Goal: Information Seeking & Learning: Learn about a topic

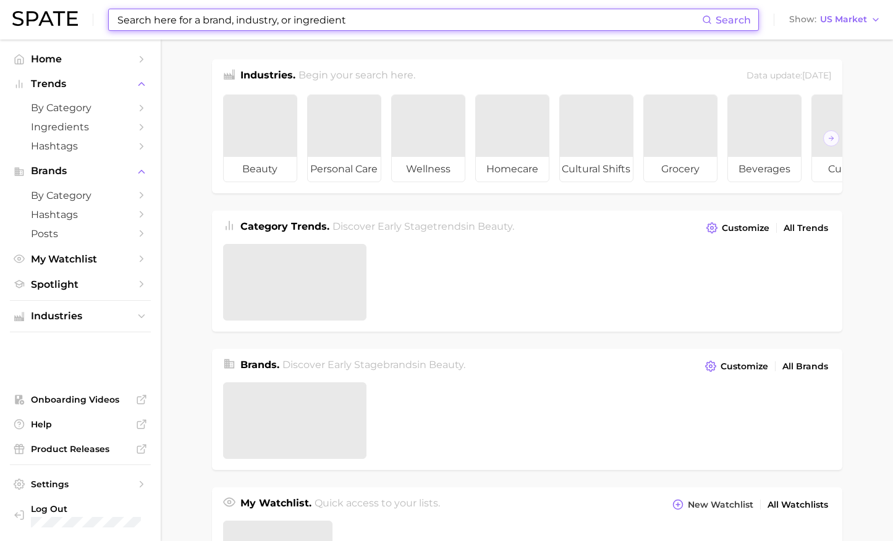
click at [348, 25] on input at bounding box center [409, 19] width 586 height 21
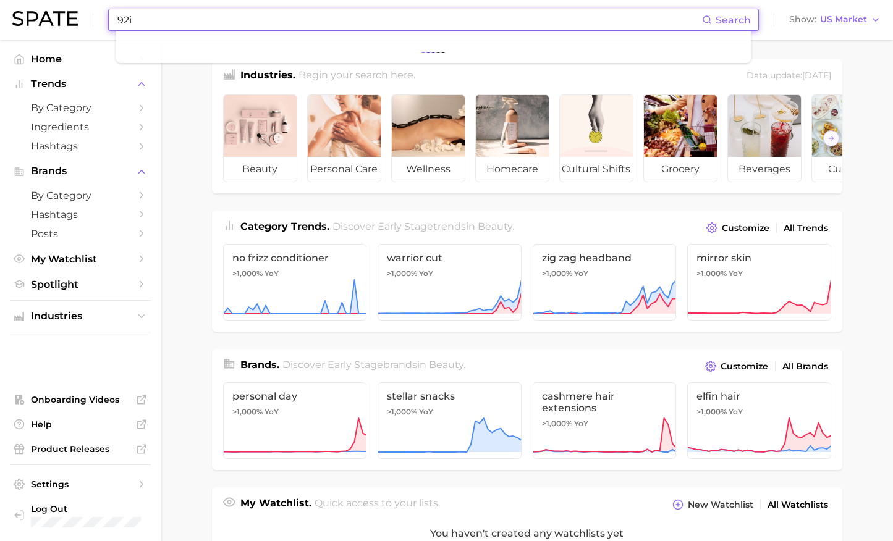
type input "92i"
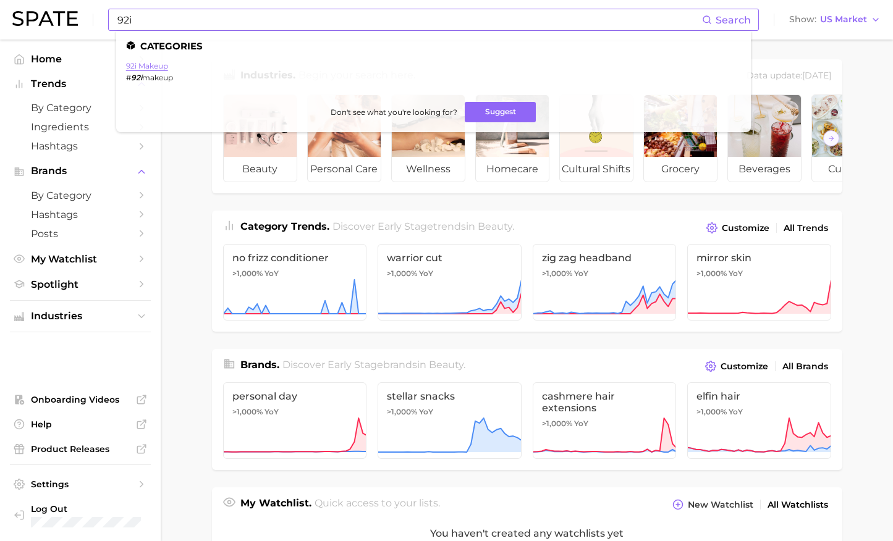
click at [150, 66] on link "92i makeup" at bounding box center [147, 65] width 42 height 9
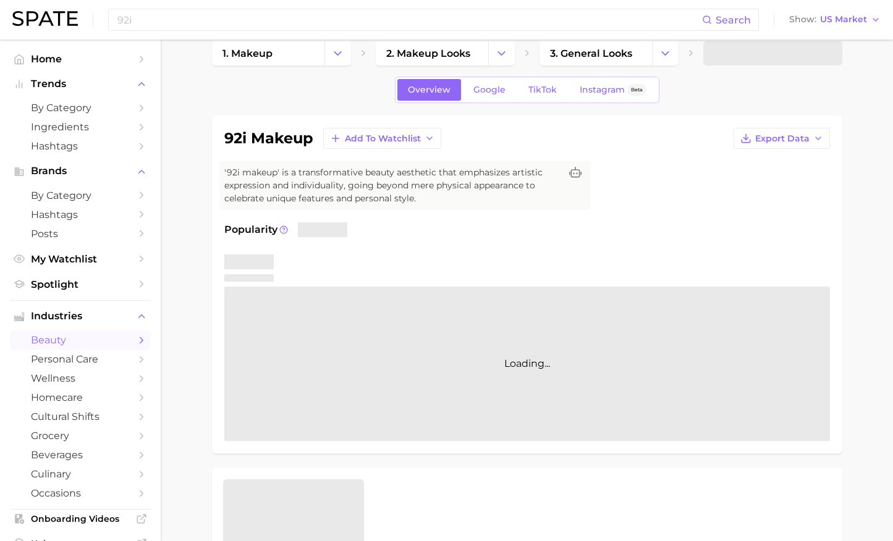
scroll to position [22, 0]
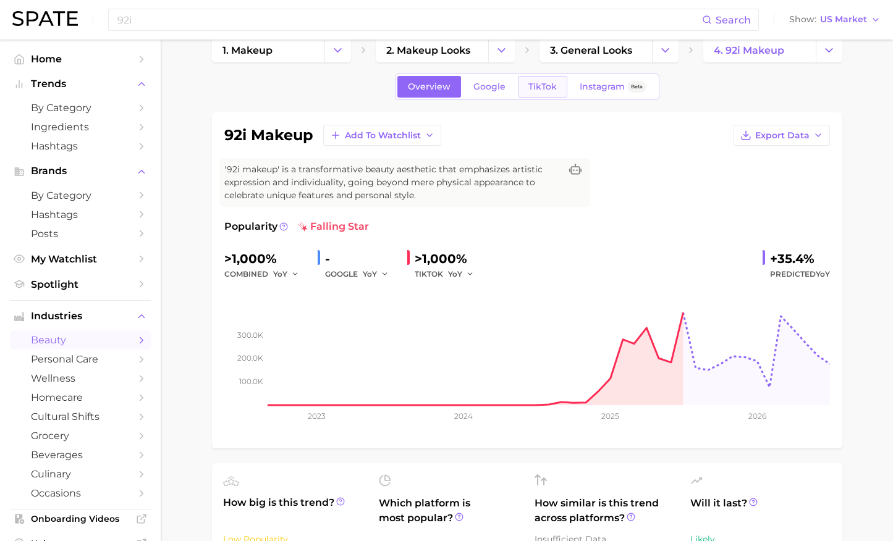
click at [545, 83] on span "TikTok" at bounding box center [542, 87] width 28 height 11
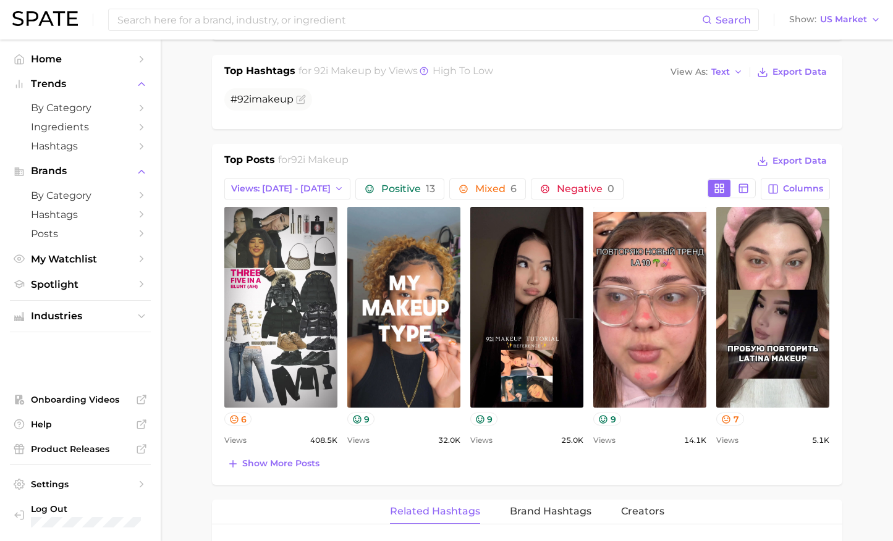
scroll to position [499, 0]
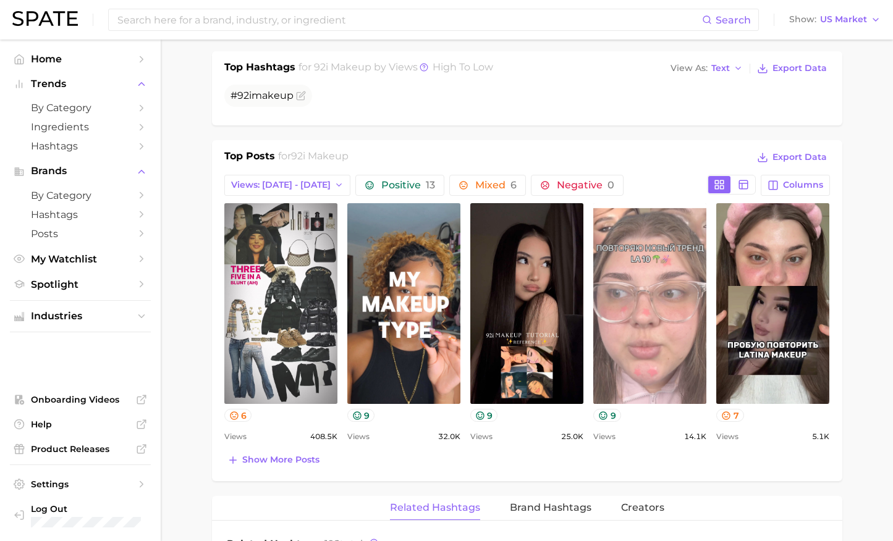
click at [619, 275] on link "view post on TikTok" at bounding box center [649, 303] width 113 height 201
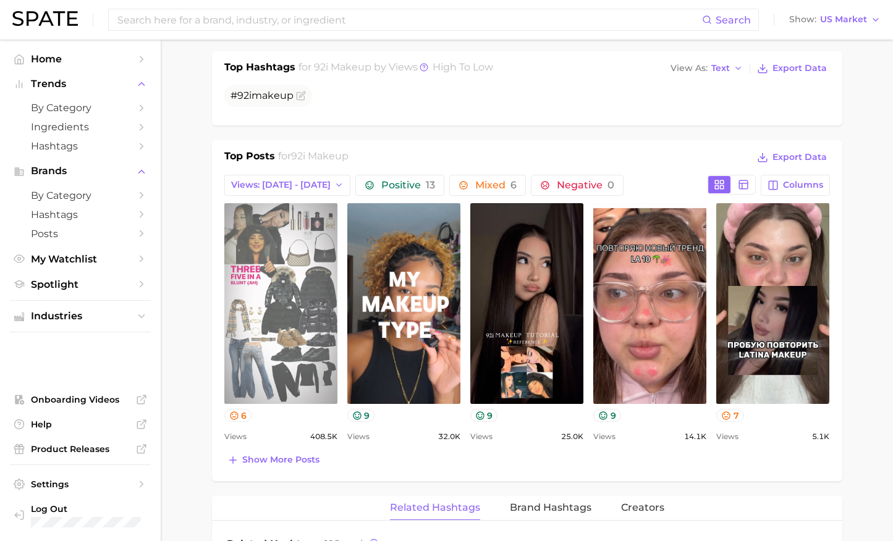
click at [282, 294] on link "view post on TikTok" at bounding box center [280, 303] width 113 height 201
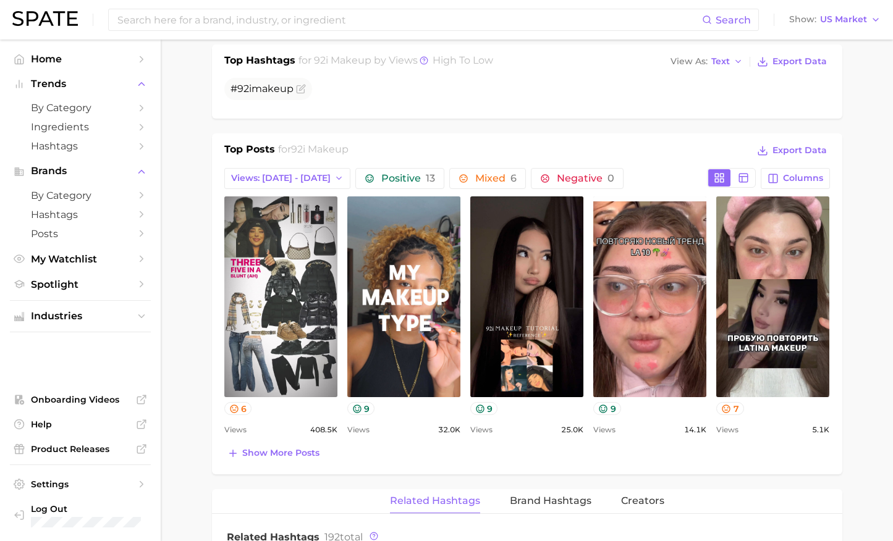
scroll to position [504, 0]
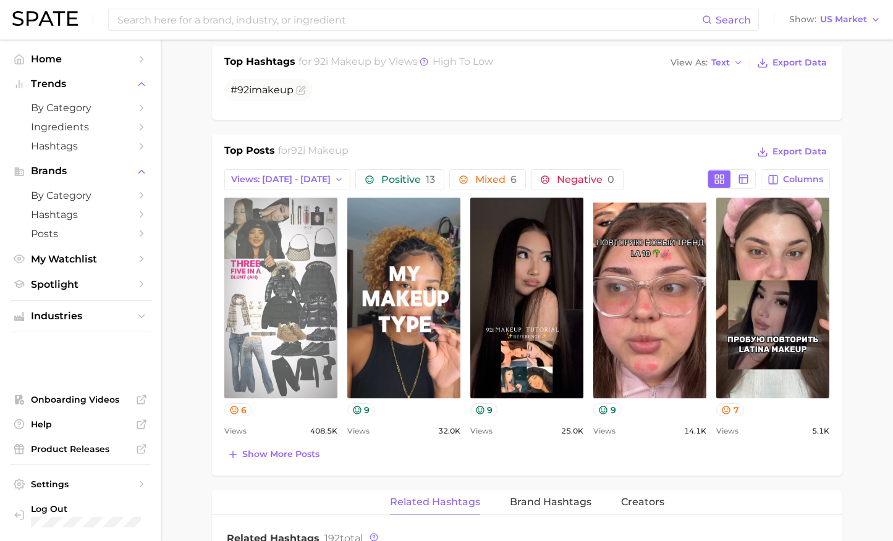
click at [291, 309] on link "view post on TikTok" at bounding box center [280, 298] width 113 height 201
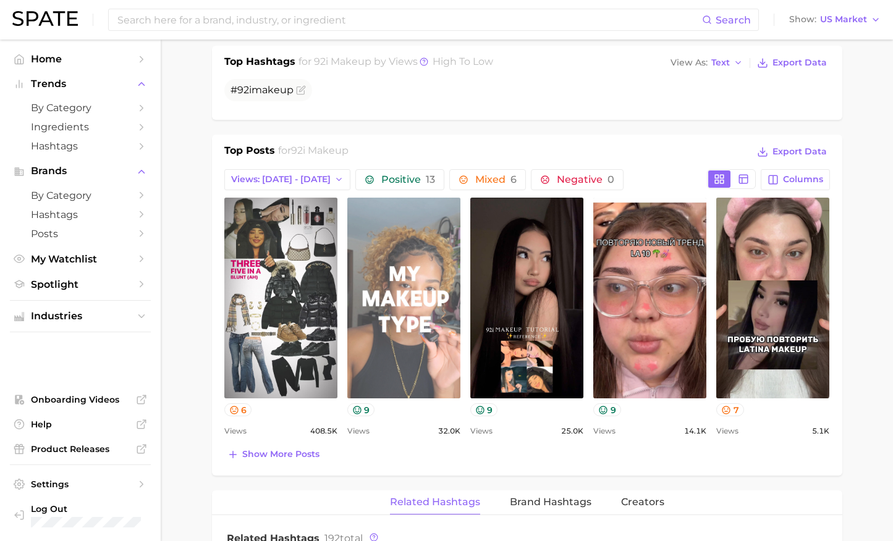
click at [402, 293] on link "view post on TikTok" at bounding box center [403, 298] width 113 height 201
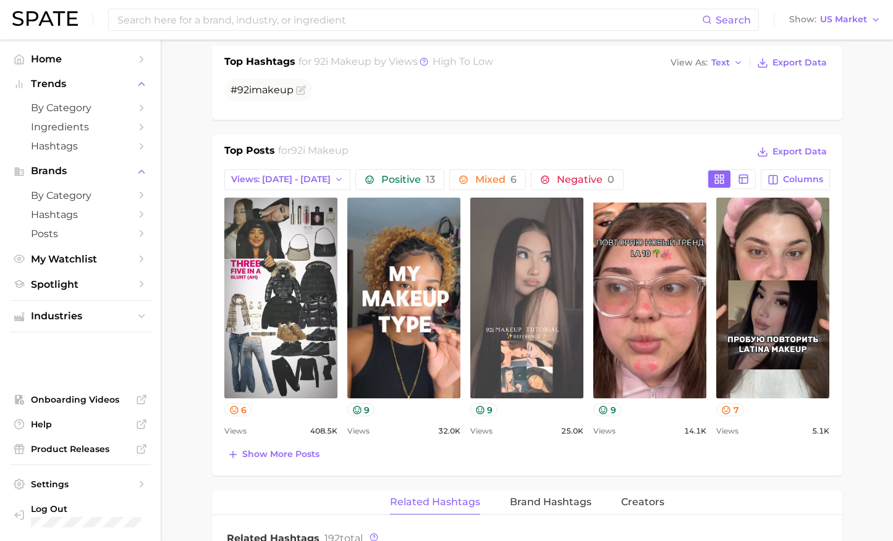
click at [536, 300] on link "view post on TikTok" at bounding box center [526, 298] width 113 height 201
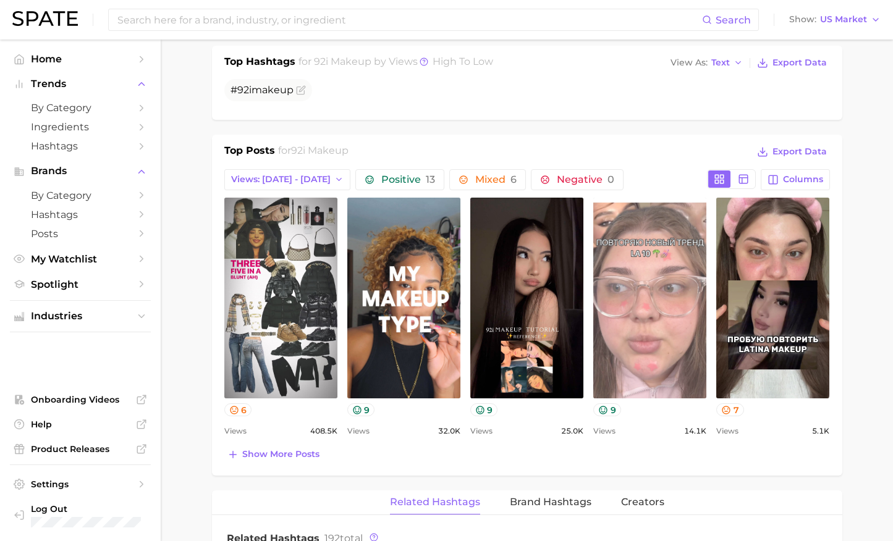
click at [658, 272] on link "view post on TikTok" at bounding box center [649, 298] width 113 height 201
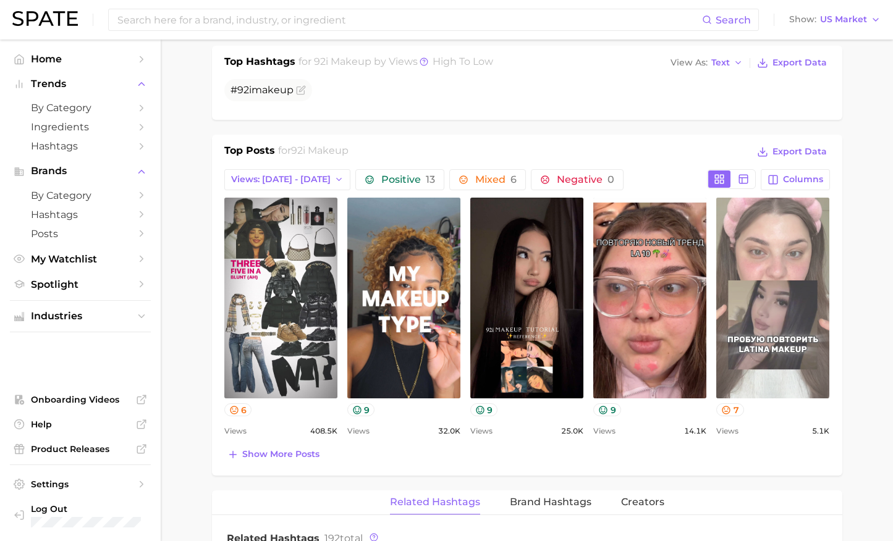
click at [741, 242] on link "view post on TikTok" at bounding box center [772, 298] width 113 height 201
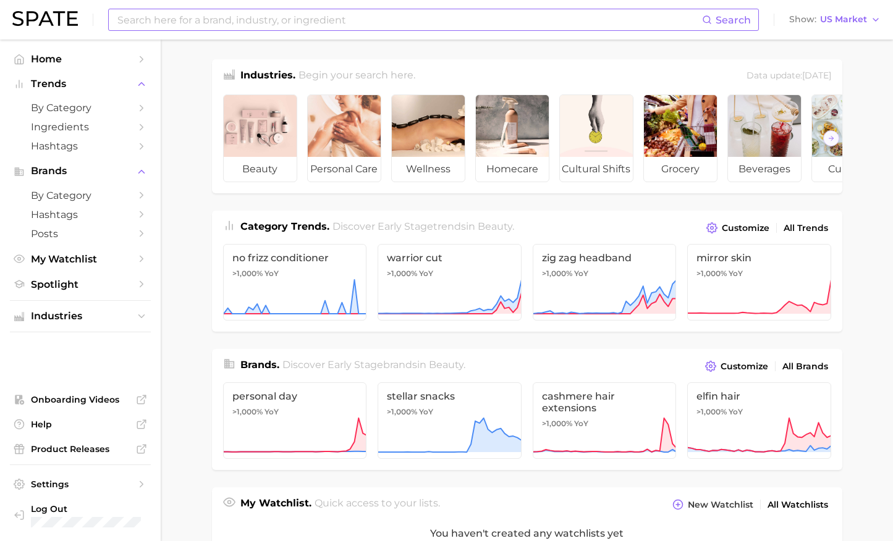
click at [419, 23] on input at bounding box center [409, 19] width 586 height 21
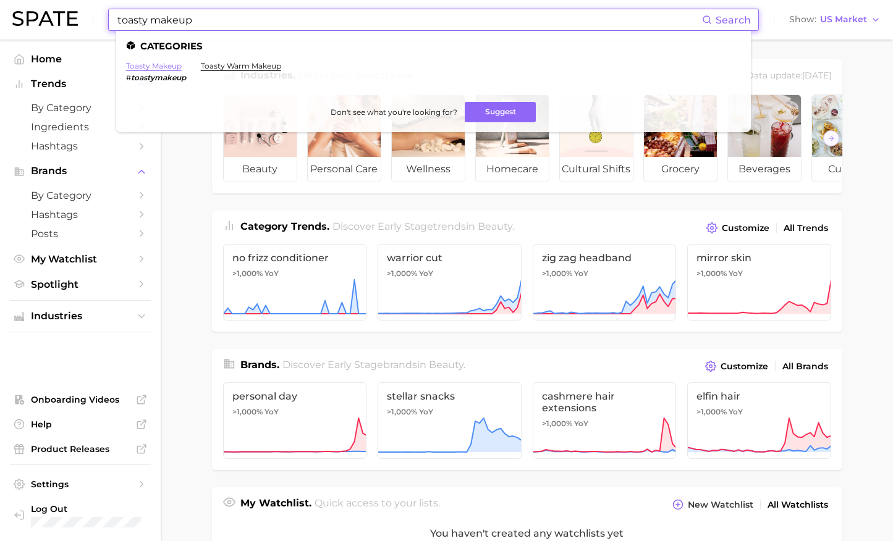
type input "toasty makeup"
click at [168, 65] on link "toasty makeup" at bounding box center [154, 65] width 56 height 9
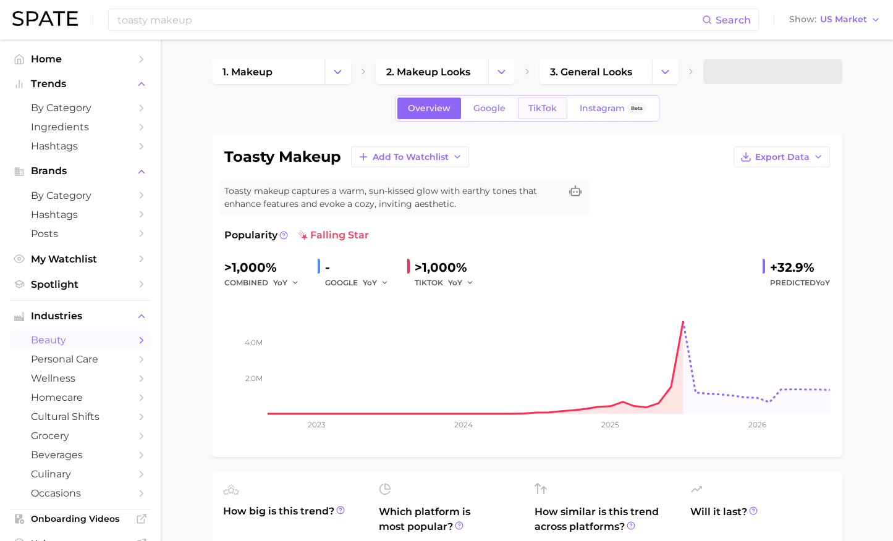
click at [545, 103] on span "TikTok" at bounding box center [542, 108] width 28 height 11
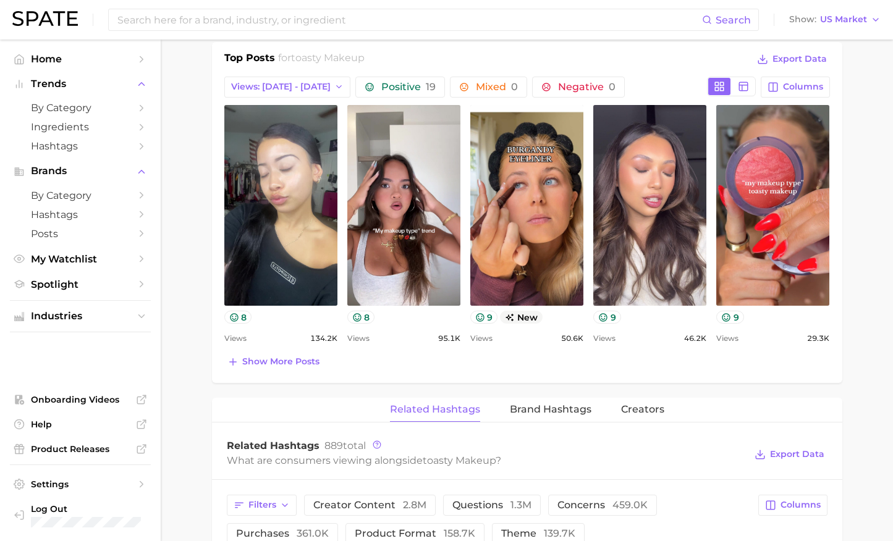
scroll to position [587, 0]
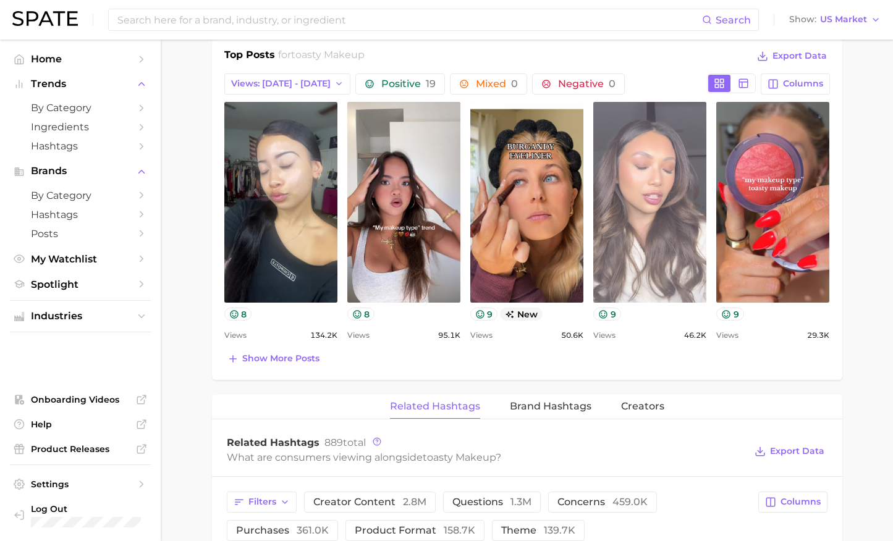
click at [626, 196] on link "view post on TikTok" at bounding box center [649, 202] width 113 height 201
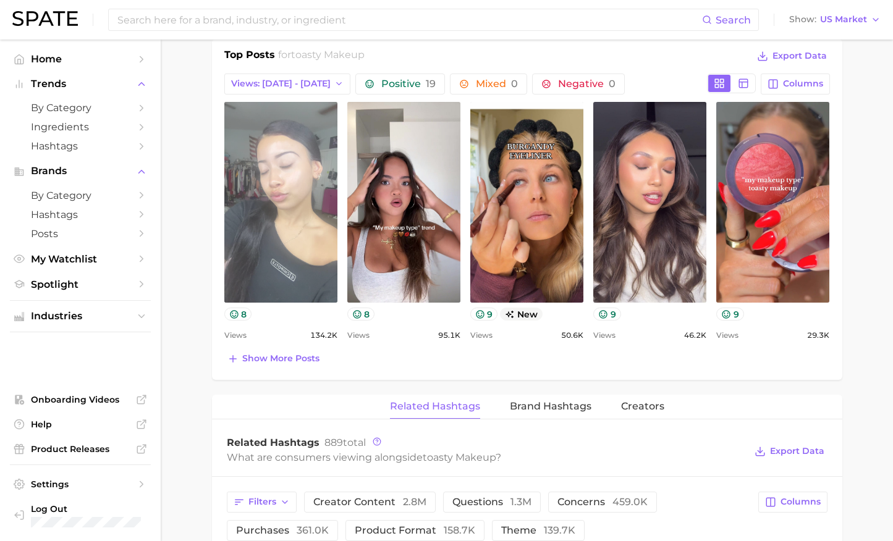
click at [305, 179] on link "view post on TikTok" at bounding box center [280, 202] width 113 height 201
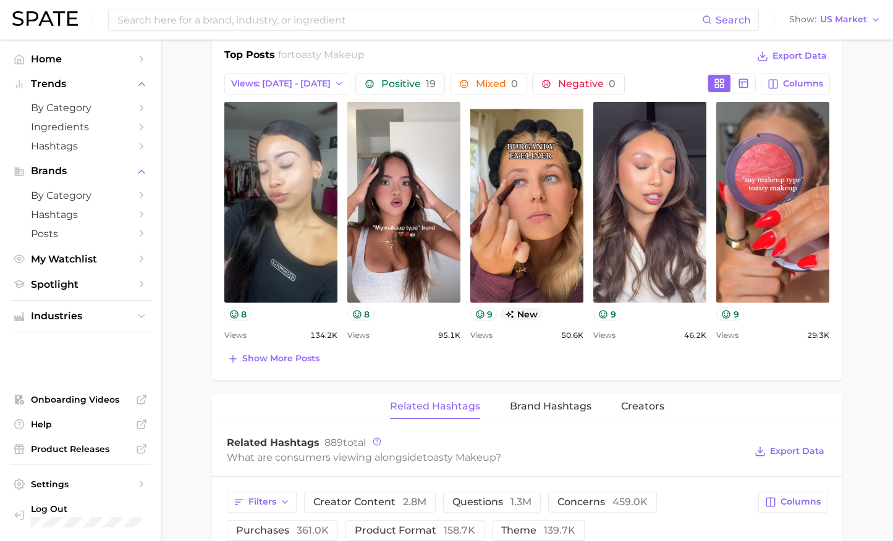
click at [188, 362] on main "1. makeup 2. makeup looks 3. general looks 4. toasty makeup Overview Google Tik…" at bounding box center [527, 312] width 732 height 1719
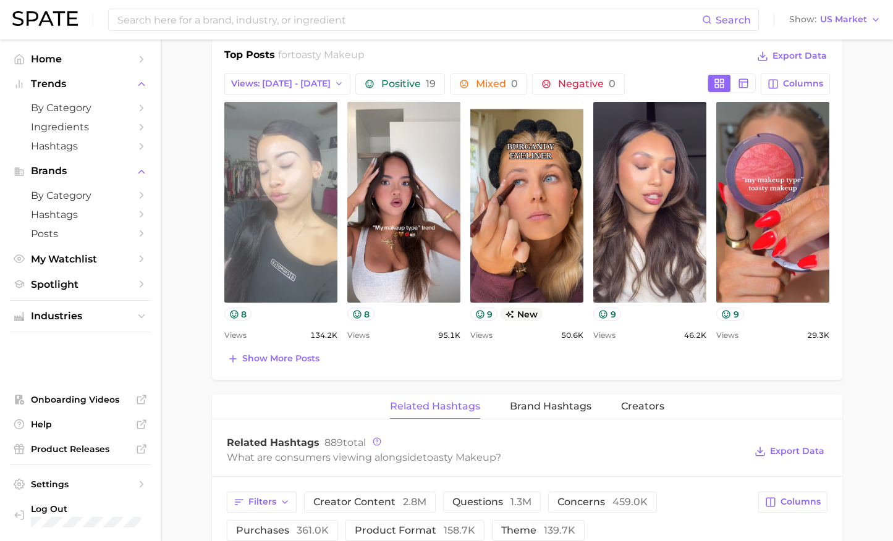
click at [285, 253] on link "view post on TikTok" at bounding box center [280, 202] width 113 height 201
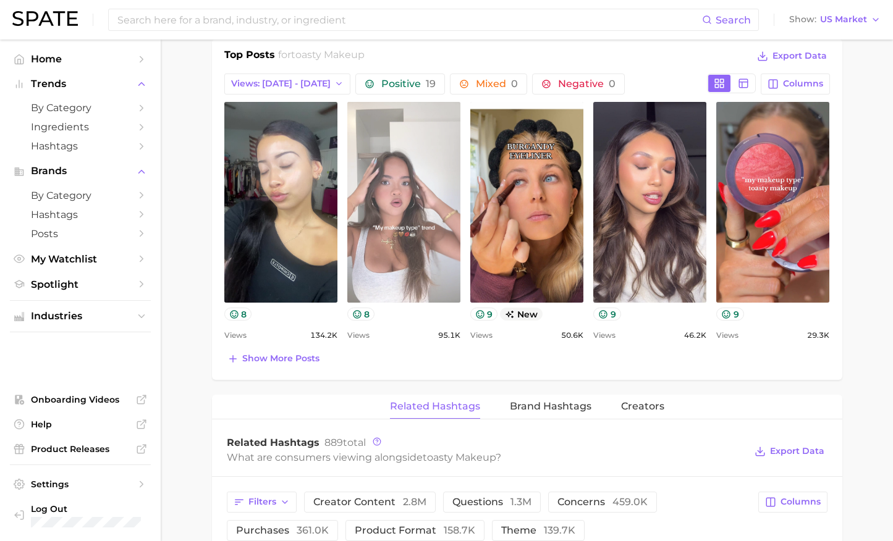
click at [402, 243] on link "view post on TikTok" at bounding box center [403, 202] width 113 height 201
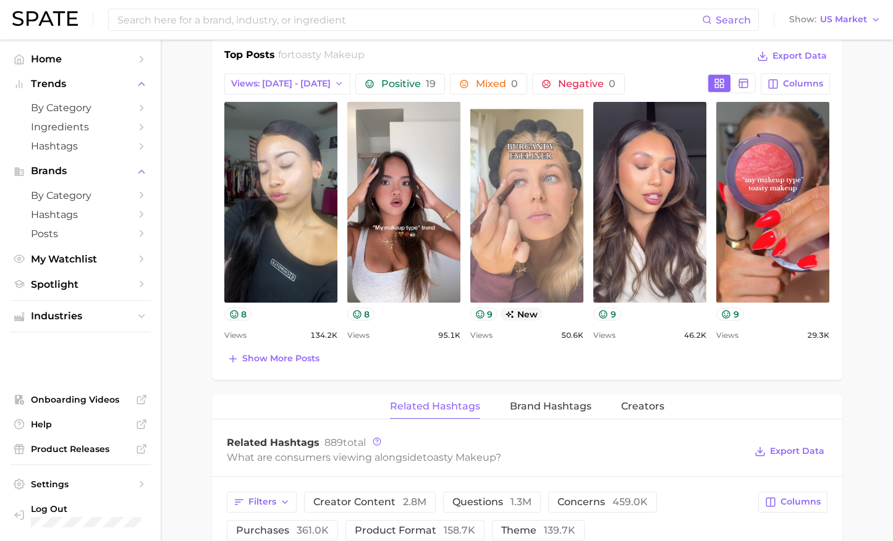
click at [551, 218] on link "view post on TikTok" at bounding box center [526, 202] width 113 height 201
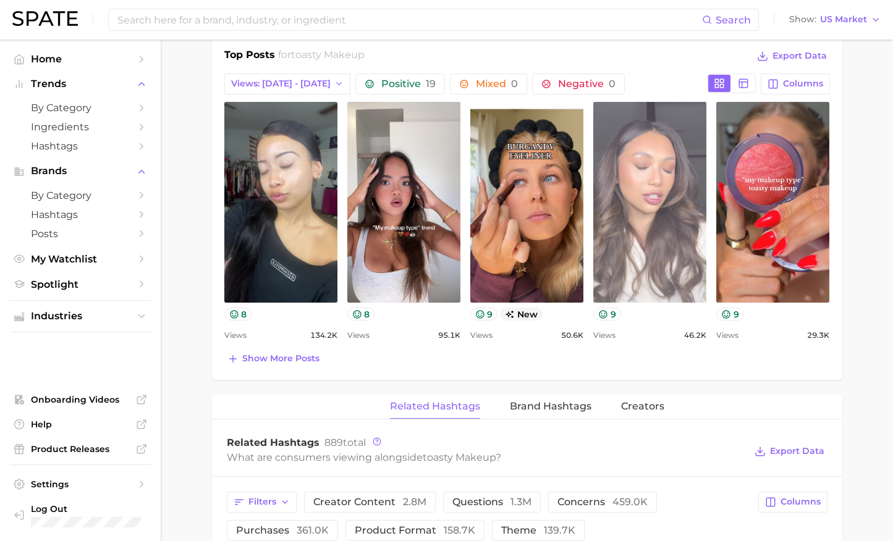
click at [662, 217] on link "view post on TikTok" at bounding box center [649, 202] width 113 height 201
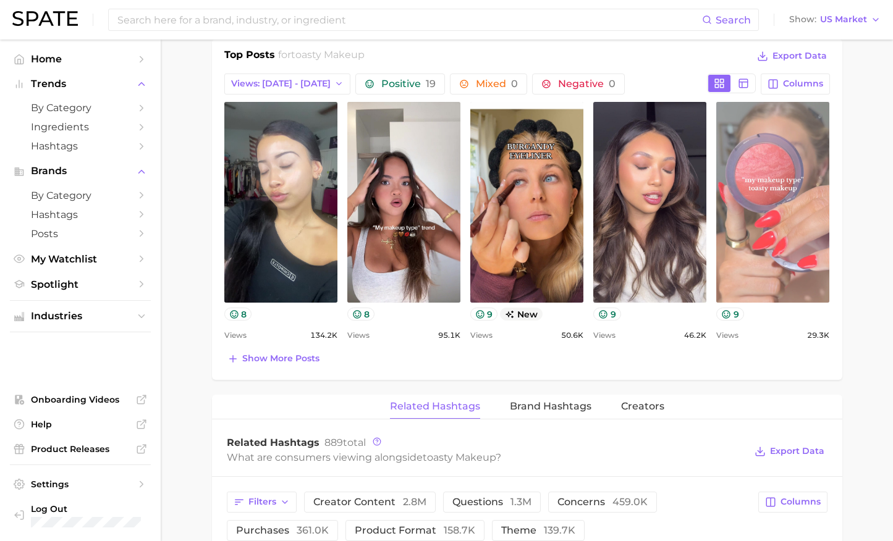
click at [738, 271] on link "view post on TikTok" at bounding box center [772, 202] width 113 height 201
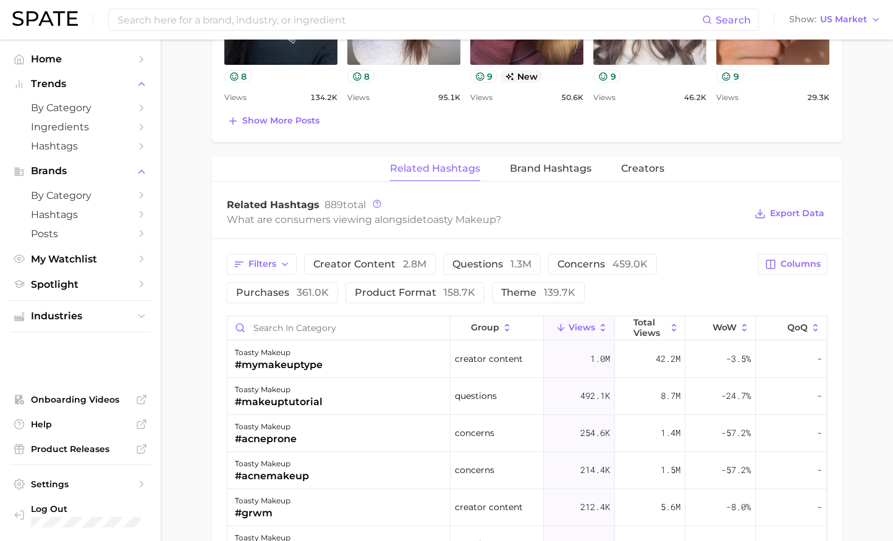
scroll to position [825, 0]
